Goal: Use online tool/utility: Utilize a website feature to perform a specific function

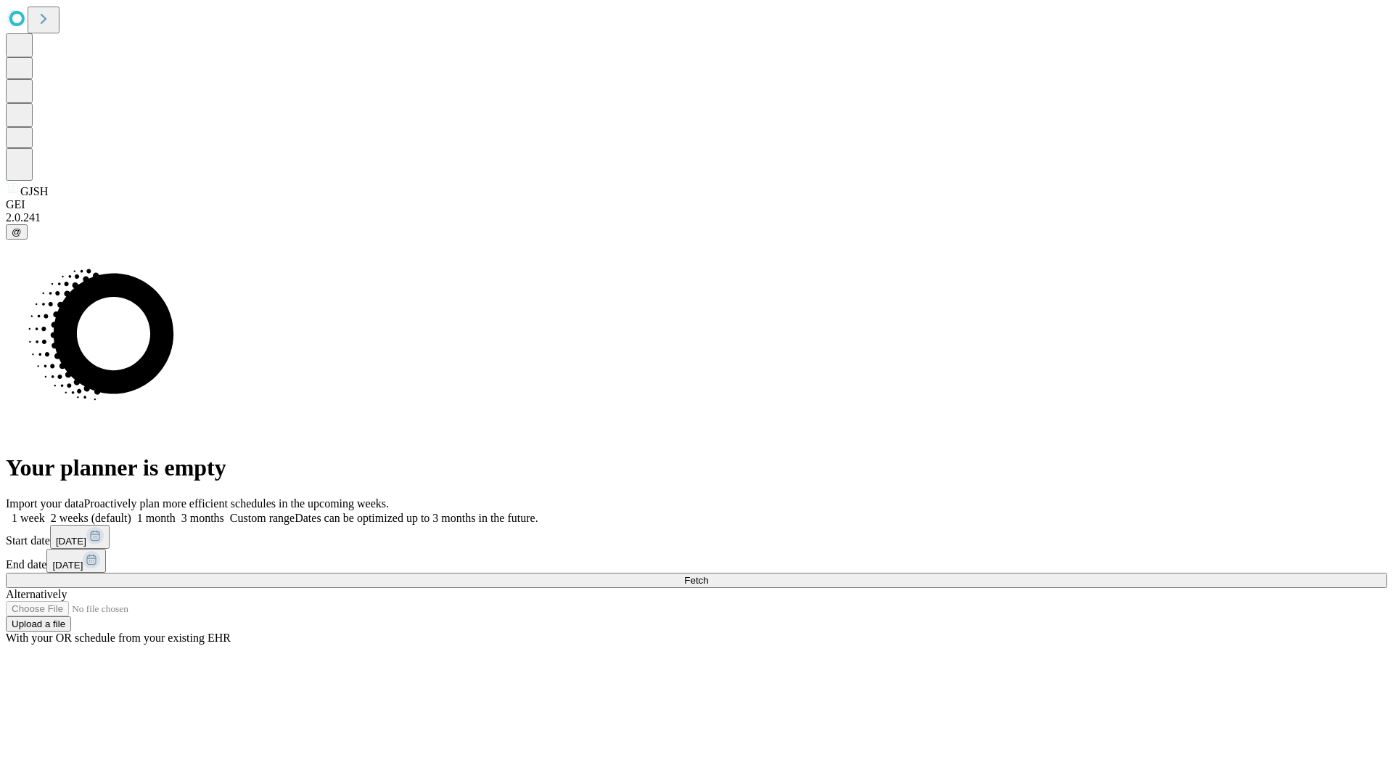
click at [708, 575] on span "Fetch" at bounding box center [696, 580] width 24 height 11
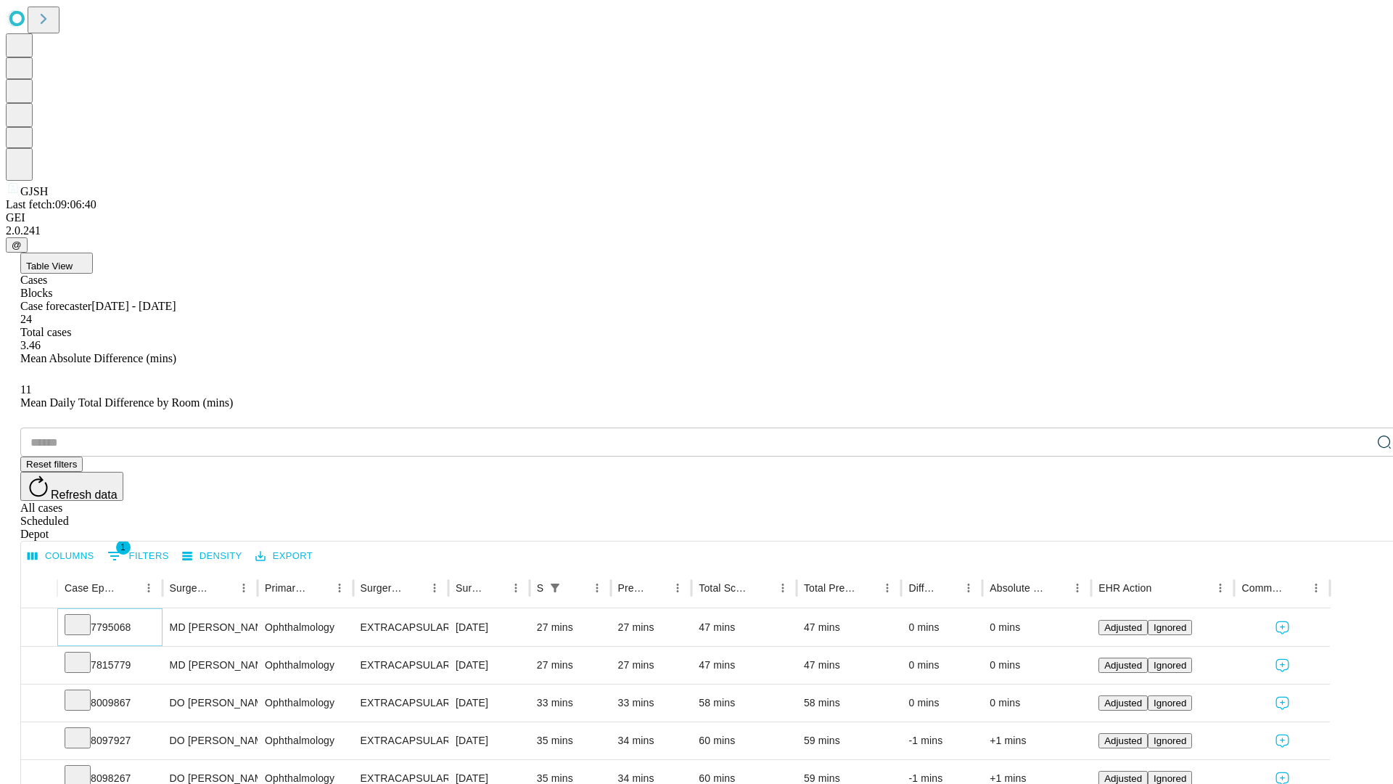
click at [85, 616] on icon at bounding box center [77, 623] width 15 height 15
